Goal: Task Accomplishment & Management: Use online tool/utility

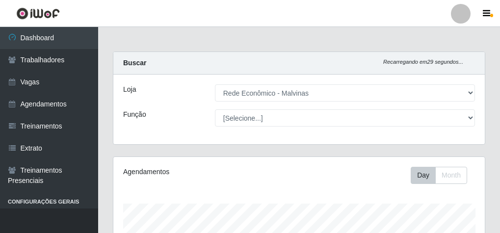
select select "194"
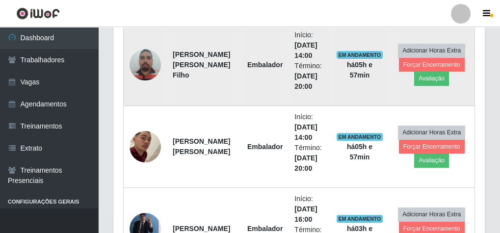
scroll to position [392, 0]
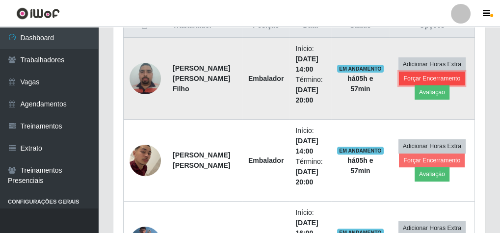
click at [431, 75] on button "Forçar Encerramento" at bounding box center [432, 79] width 66 height 14
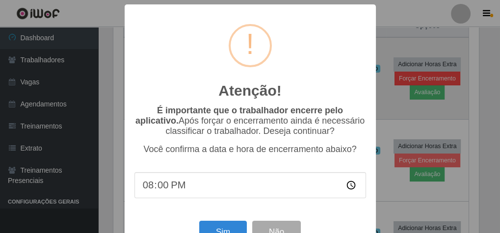
scroll to position [203, 368]
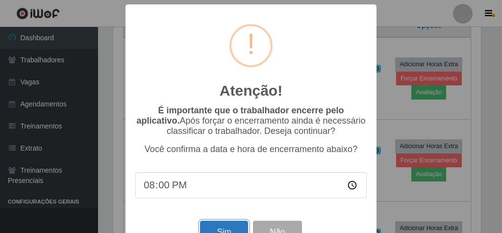
click at [213, 227] on button "Sim" at bounding box center [224, 232] width 48 height 23
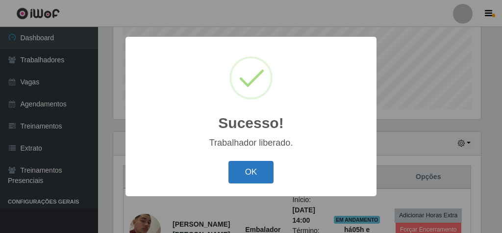
click at [246, 170] on button "OK" at bounding box center [251, 172] width 46 height 23
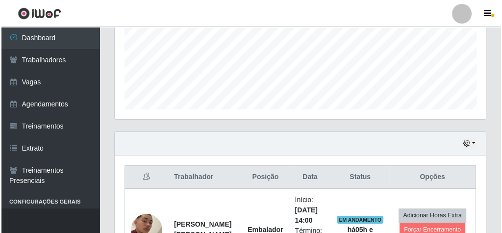
scroll to position [320, 0]
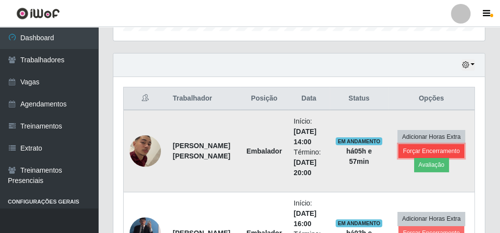
click at [419, 147] on button "Forçar Encerramento" at bounding box center [431, 151] width 66 height 14
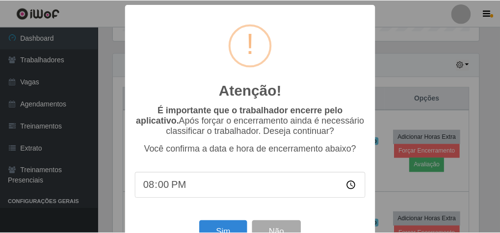
scroll to position [32, 0]
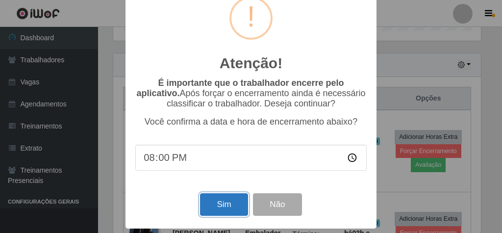
click at [211, 197] on button "Sim" at bounding box center [224, 204] width 48 height 23
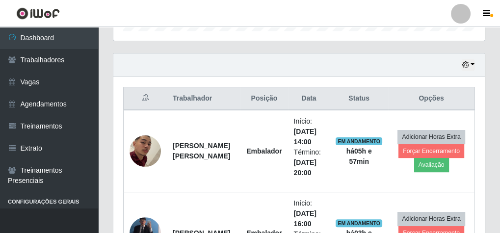
scroll to position [203, 368]
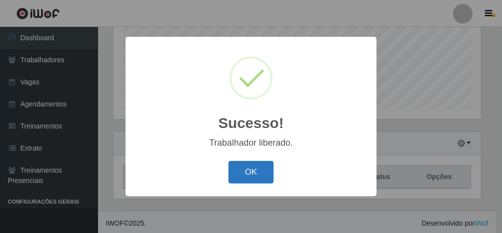
click at [272, 167] on button "OK" at bounding box center [251, 172] width 46 height 23
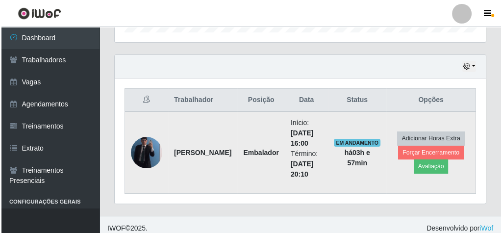
scroll to position [323, 0]
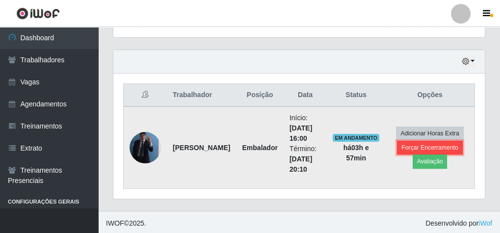
click at [410, 145] on button "Forçar Encerramento" at bounding box center [430, 148] width 66 height 14
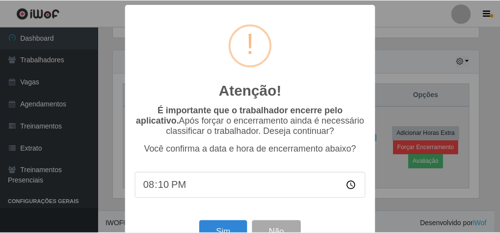
scroll to position [203, 368]
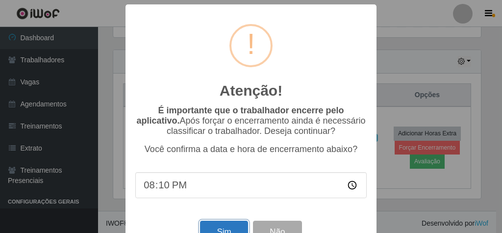
click at [213, 228] on button "Sim" at bounding box center [224, 232] width 48 height 23
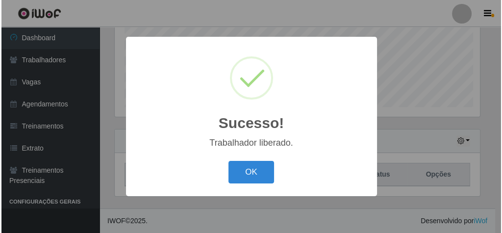
scroll to position [0, 0]
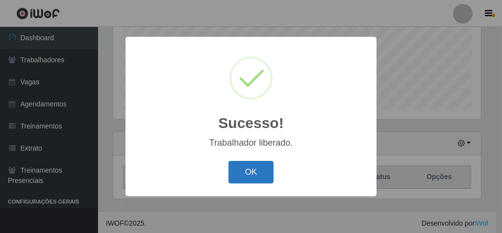
click at [235, 171] on button "OK" at bounding box center [251, 172] width 46 height 23
